Goal: Obtain resource: Download file/media

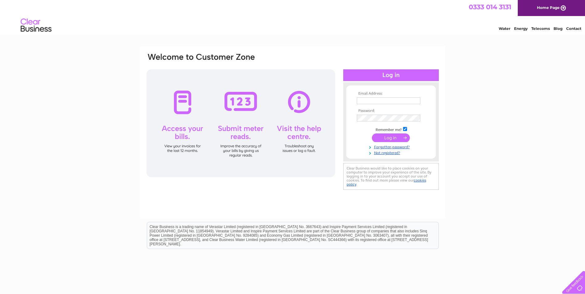
type input "caspian9@hotmail.com"
click at [392, 138] on input "submit" at bounding box center [391, 137] width 38 height 9
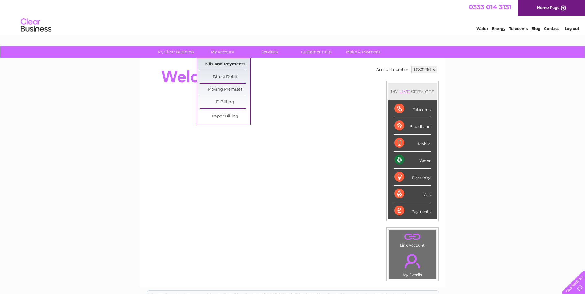
click at [227, 67] on link "Bills and Payments" at bounding box center [224, 64] width 51 height 12
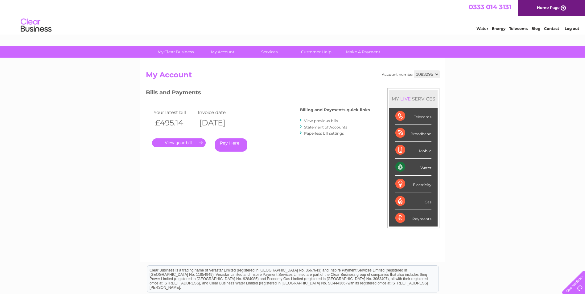
click at [312, 121] on link "View previous bills" at bounding box center [321, 120] width 34 height 5
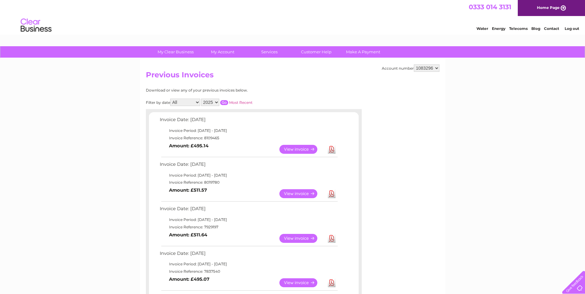
click at [330, 150] on link "Download" at bounding box center [332, 149] width 8 height 9
